Goal: Transaction & Acquisition: Subscribe to service/newsletter

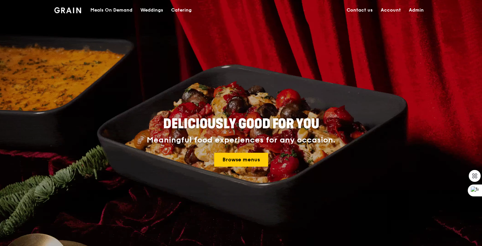
click at [418, 10] on link "Admin" at bounding box center [415, 10] width 23 height 20
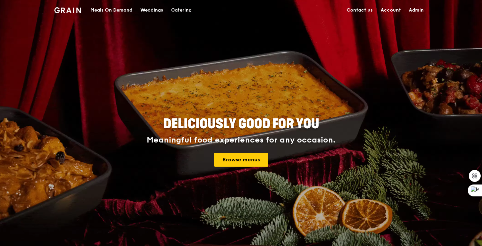
select select "100"
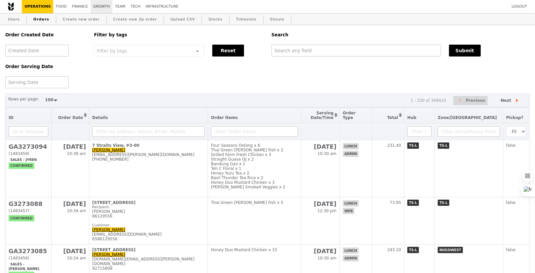
click at [95, 7] on link "Growth" at bounding box center [102, 6] width 22 height 13
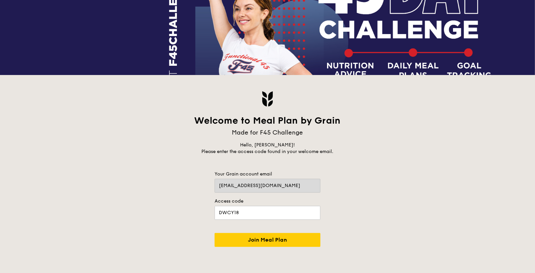
scroll to position [81, 0]
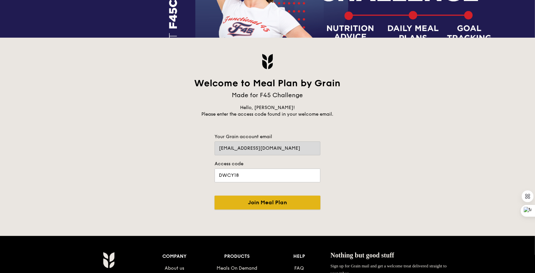
click at [287, 198] on input "Join Meal Plan" at bounding box center [268, 203] width 106 height 14
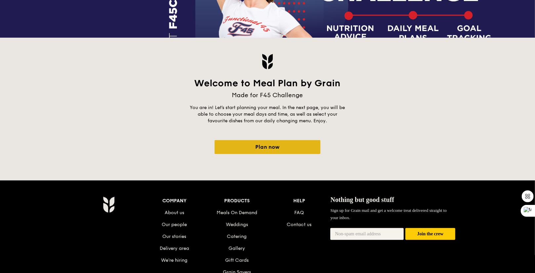
click at [289, 141] on link "Plan now" at bounding box center [268, 147] width 106 height 14
